Goal: Task Accomplishment & Management: Manage account settings

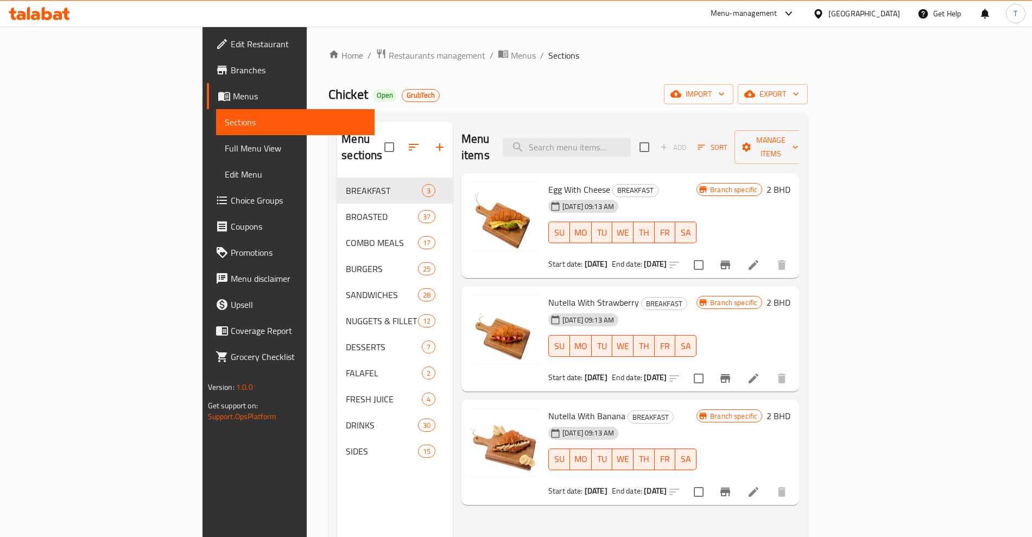
click at [768, 13] on div "Menu-management" at bounding box center [743, 13] width 67 height 13
click at [740, 124] on div "Restaurant-Management" at bounding box center [730, 120] width 85 height 12
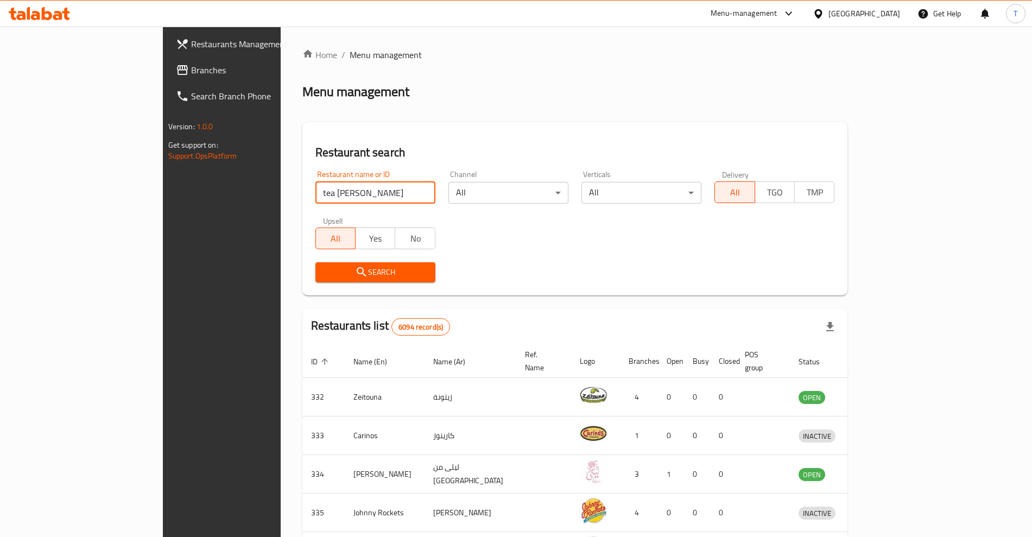
type input "tea time"
click at [526, 234] on div "Restaurant name or ID tea time Restaurant name or ID Channel All ​ Verticals Al…" at bounding box center [575, 226] width 532 height 125
click at [315, 199] on input "tea time" at bounding box center [375, 193] width 120 height 22
click button "Search" at bounding box center [375, 272] width 120 height 20
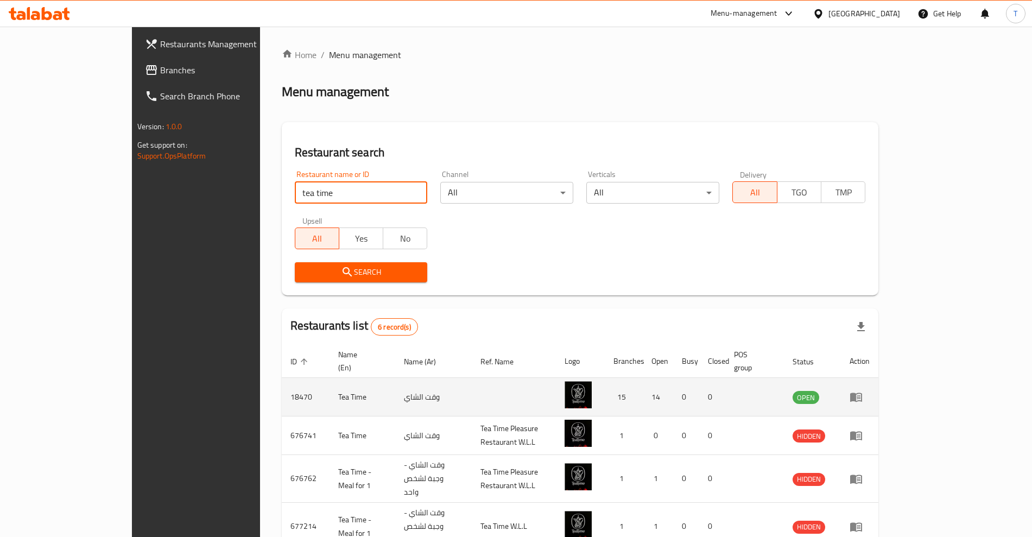
click at [878, 392] on td "enhanced table" at bounding box center [859, 397] width 37 height 39
click at [862, 393] on icon "enhanced table" at bounding box center [856, 397] width 12 height 9
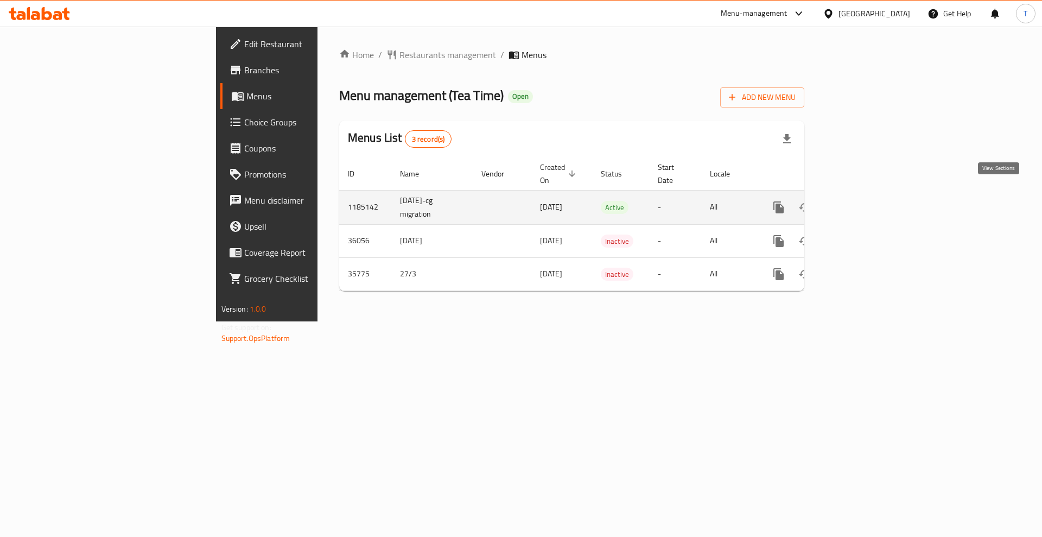
click at [863, 201] on icon "enhanced table" at bounding box center [856, 207] width 13 height 13
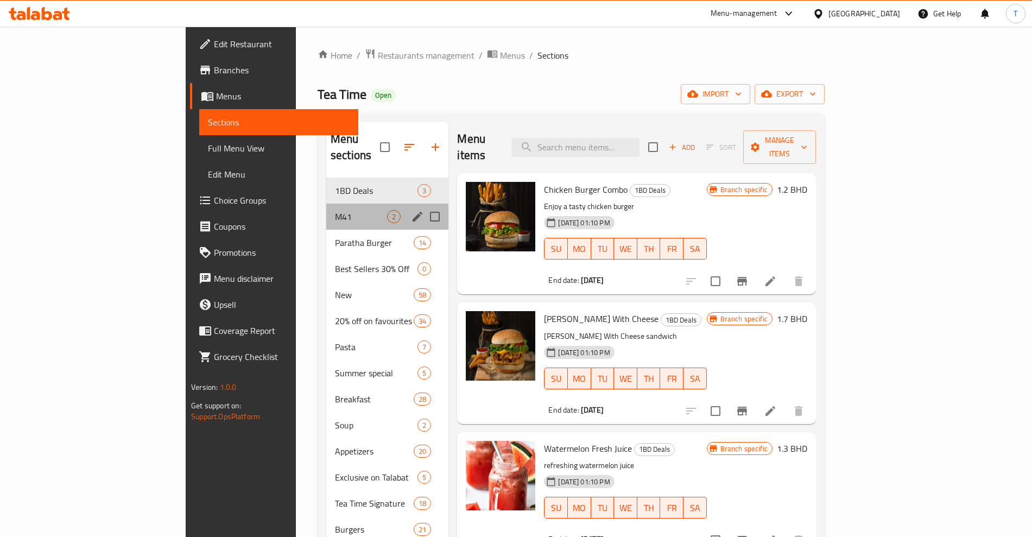
click at [326, 208] on div "M41 2" at bounding box center [387, 216] width 122 height 26
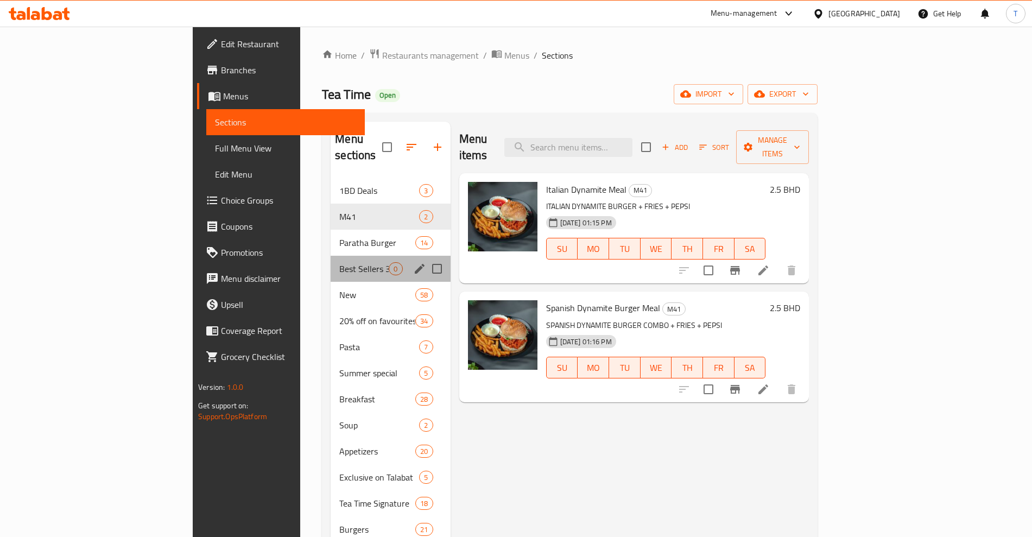
click at [330, 256] on div "Best Sellers 30% Off 0" at bounding box center [389, 269] width 119 height 26
